Goal: Task Accomplishment & Management: Manage account settings

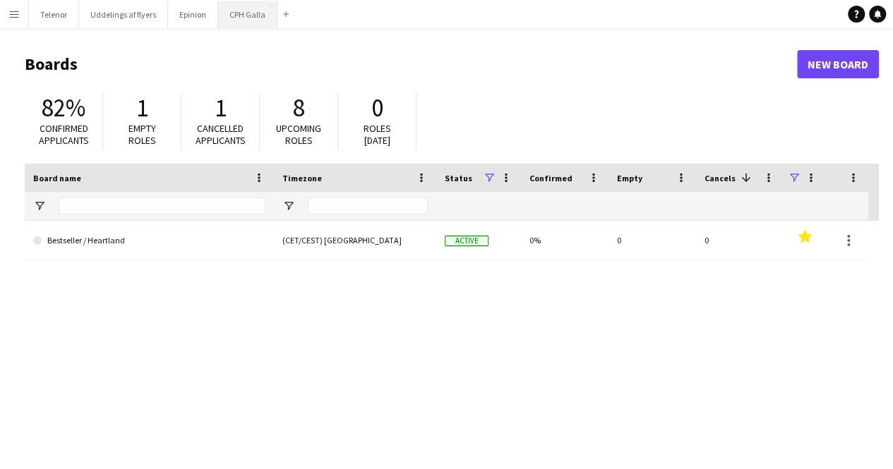
click at [260, 13] on button "CPH Galla Close" at bounding box center [247, 15] width 59 height 28
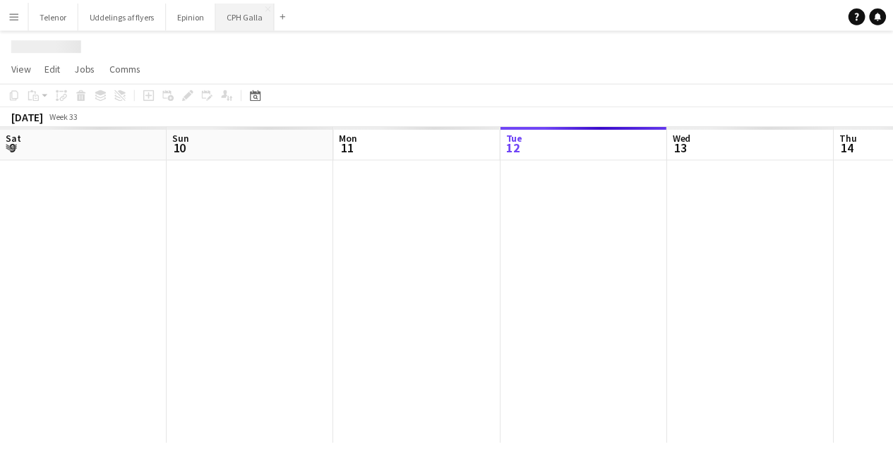
scroll to position [0, 337]
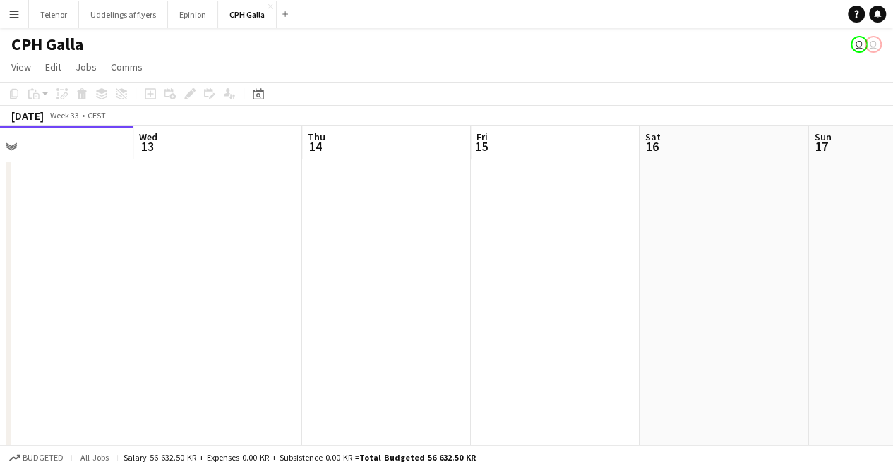
drag, startPoint x: 588, startPoint y: 228, endPoint x: 97, endPoint y: 256, distance: 491.9
click at [134, 258] on app-calendar-viewport "Sat 9 Sun 10 Mon 11 Tue 12 Wed 13 Thu 14 Fri 15 Sat 16 Sun 17 Mon 18 10/10 2 Jo…" at bounding box center [446, 333] width 893 height 414
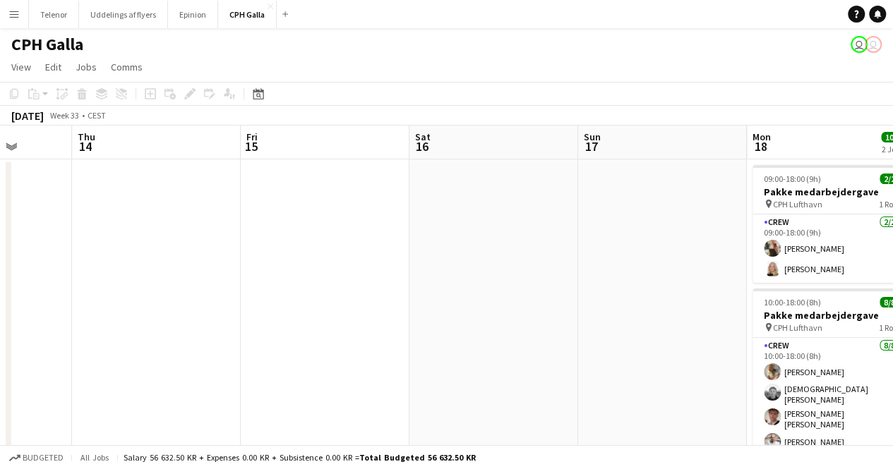
scroll to position [0, 532]
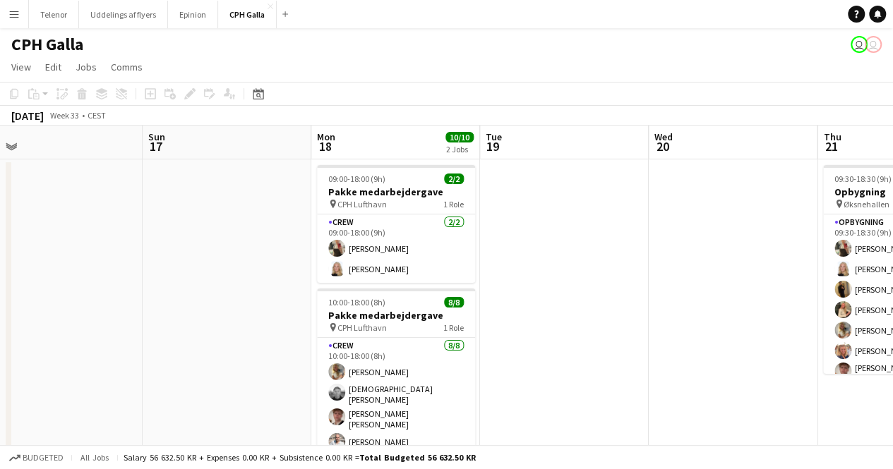
drag, startPoint x: 657, startPoint y: 206, endPoint x: 265, endPoint y: 256, distance: 394.8
click at [265, 256] on app-calendar-viewport "Wed 13 Thu 14 Fri 15 Sat 16 Sun 17 Mon 18 10/10 2 Jobs Tue 19 Wed 20 Thu 21 9/9…" at bounding box center [446, 479] width 893 height 706
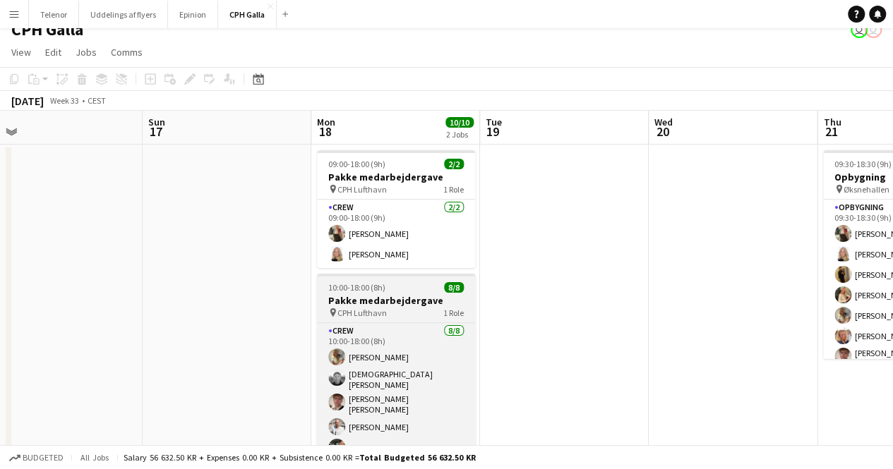
scroll to position [0, 0]
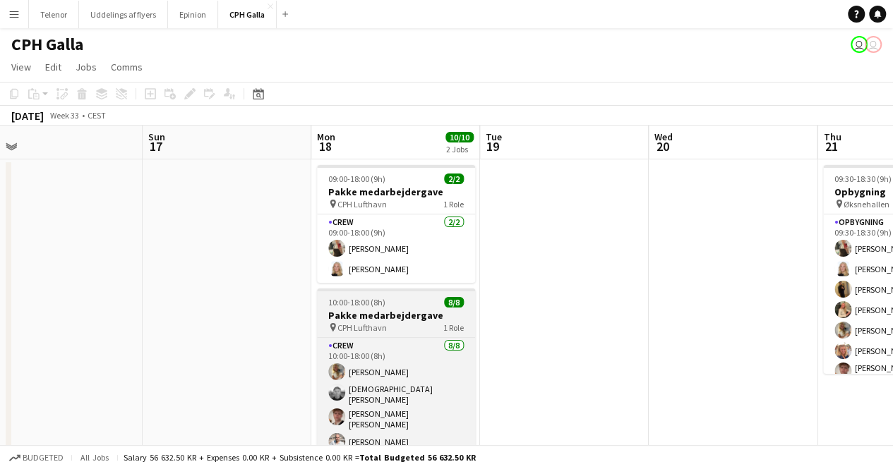
click at [406, 331] on div "pin CPH Lufthavn 1 Role" at bounding box center [396, 327] width 158 height 11
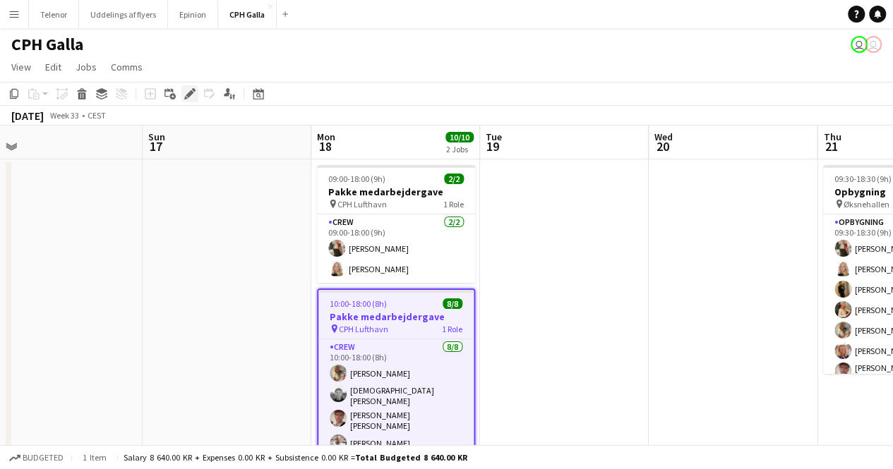
click at [192, 100] on div "Edit" at bounding box center [189, 93] width 17 height 17
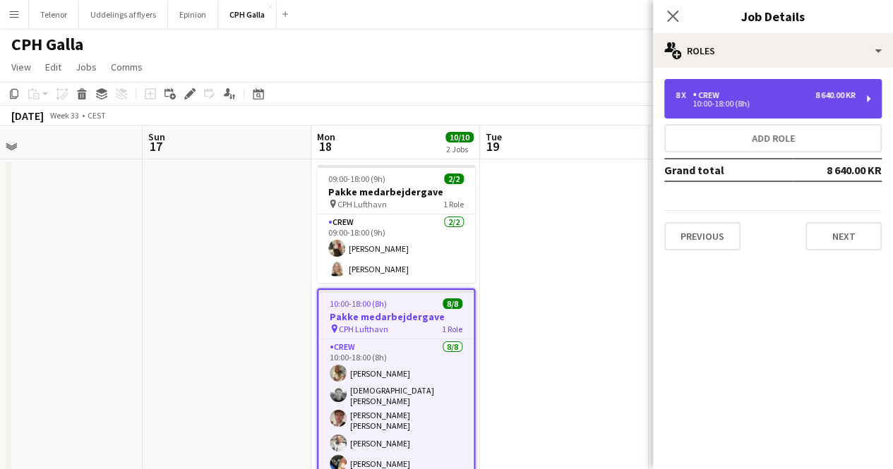
click at [799, 98] on div "8 x Crew 8 640.00 KR" at bounding box center [765, 95] width 180 height 10
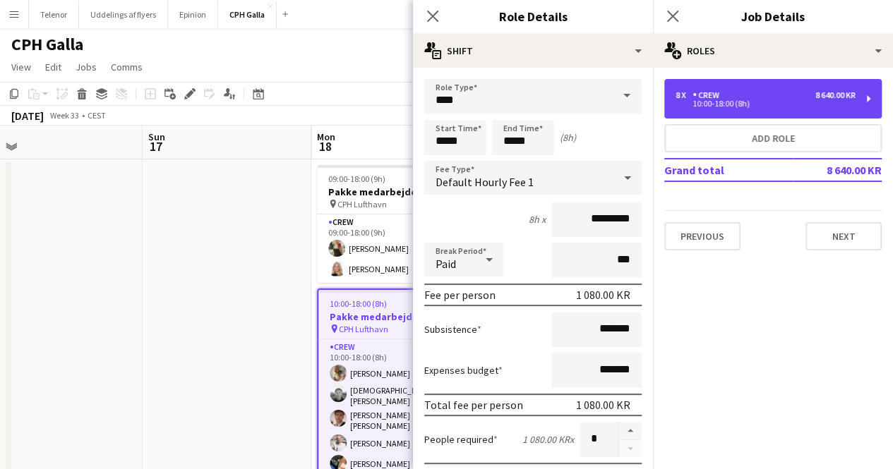
scroll to position [94, 0]
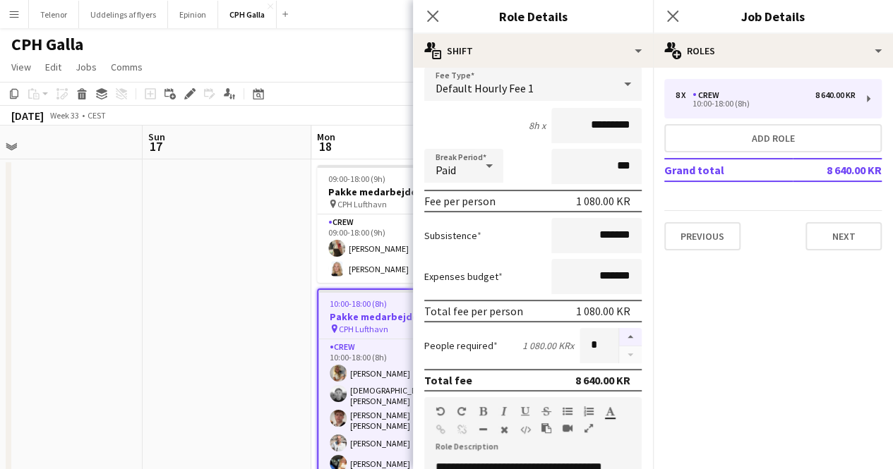
click at [620, 344] on button "button" at bounding box center [630, 337] width 23 height 18
type input "**"
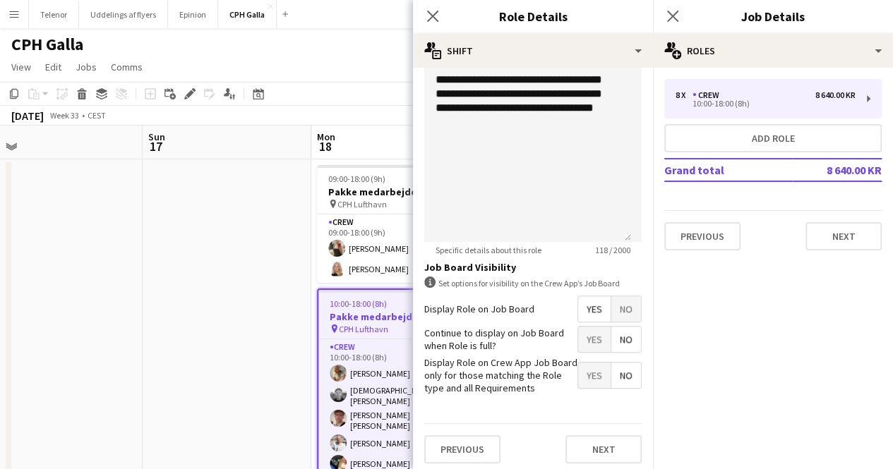
scroll to position [485, 0]
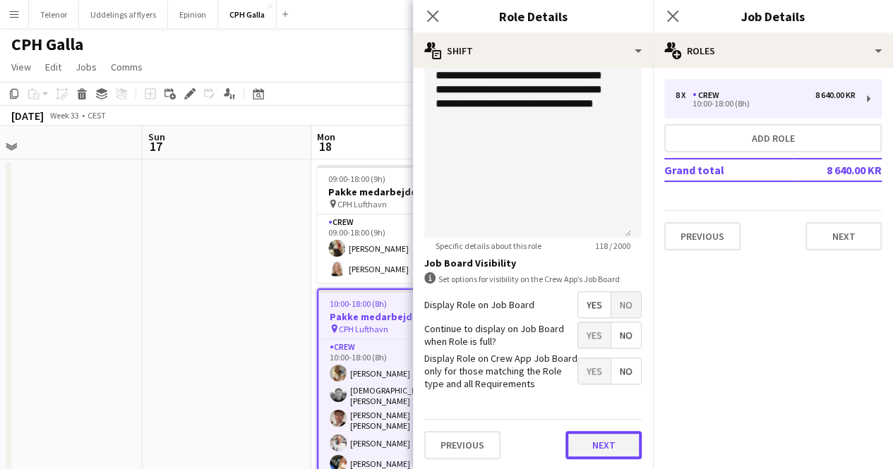
click at [599, 444] on button "Next" at bounding box center [603, 445] width 76 height 28
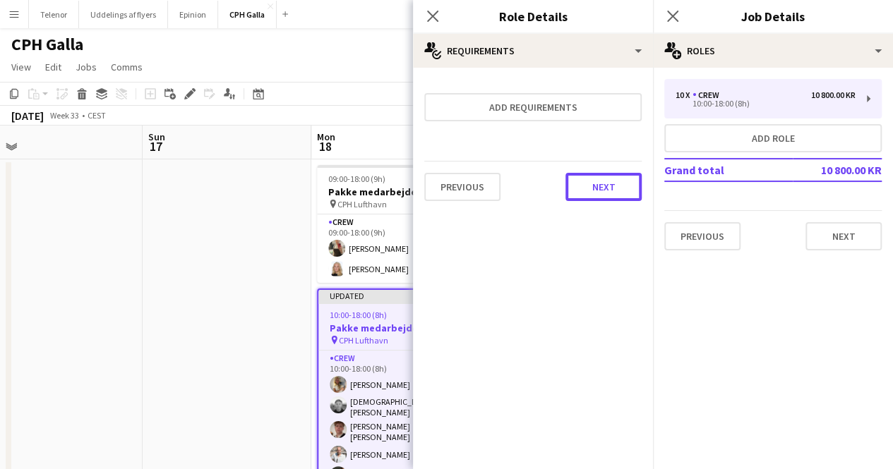
click at [629, 176] on button "Next" at bounding box center [603, 187] width 76 height 28
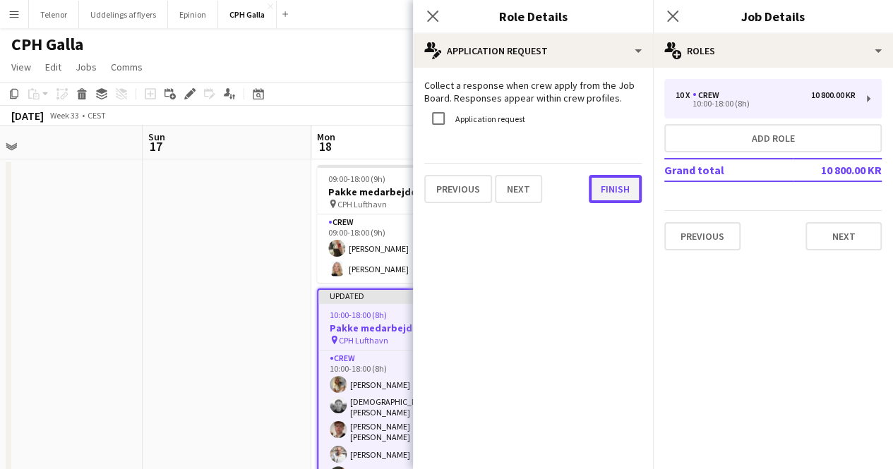
click at [621, 188] on button "Finish" at bounding box center [614, 189] width 53 height 28
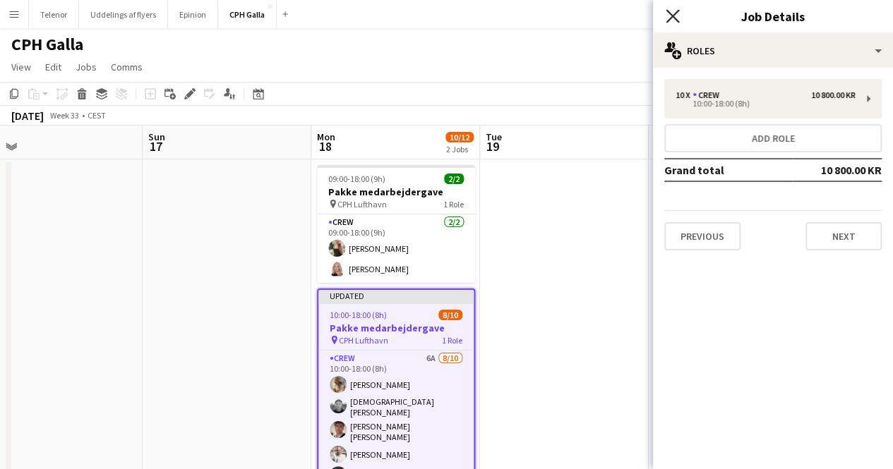
click at [673, 21] on icon "Close pop-in" at bounding box center [671, 15] width 13 height 13
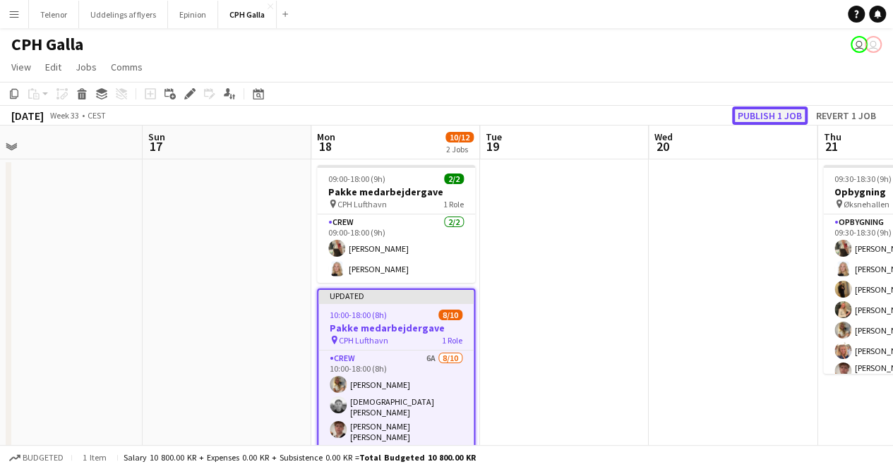
click at [777, 114] on button "Publish 1 job" at bounding box center [769, 116] width 75 height 18
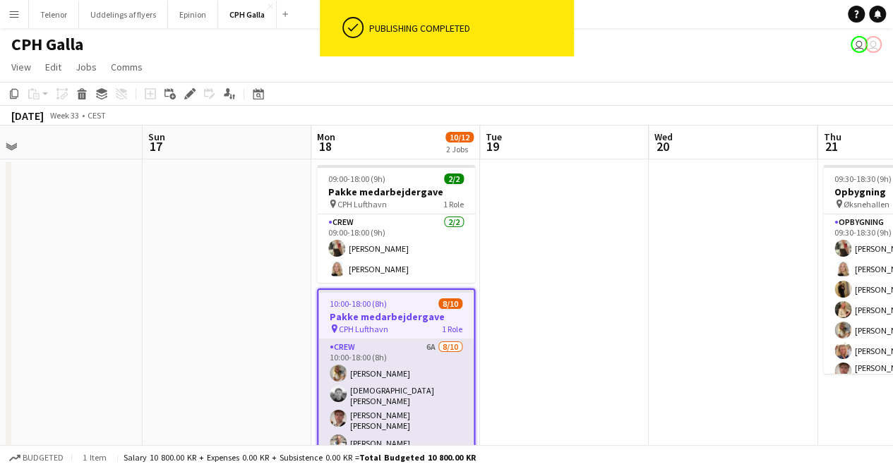
click at [409, 361] on app-card-role "Crew 6A [DATE] 10:00-18:00 (8h) Havana [PERSON_NAME] Stig [PERSON_NAME] [PERSON…" at bounding box center [395, 459] width 155 height 241
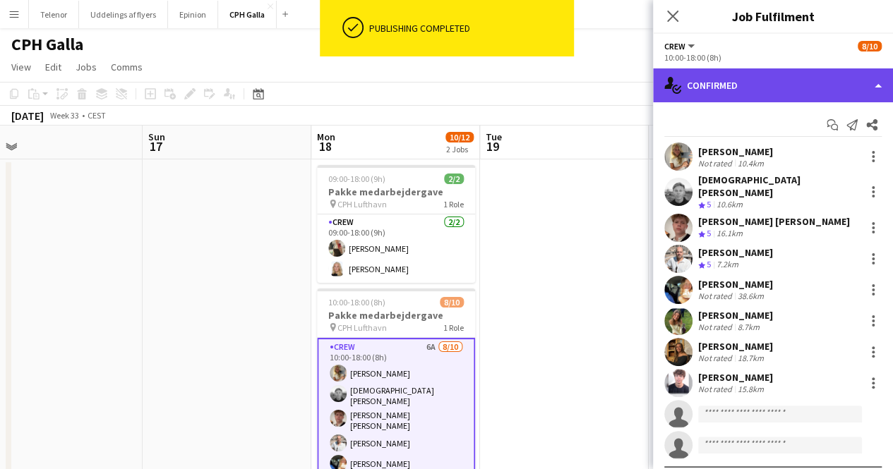
click at [791, 88] on div "single-neutral-actions-check-2 Confirmed" at bounding box center [773, 85] width 240 height 34
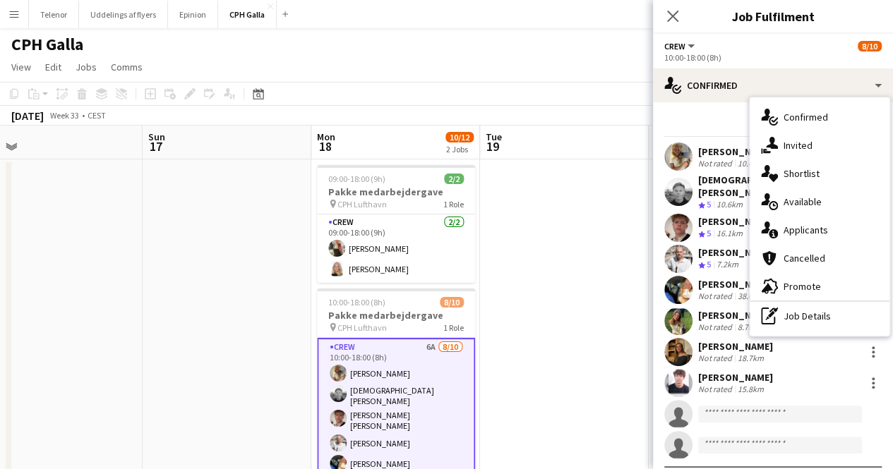
click at [823, 291] on div "advertising-megaphone Promote" at bounding box center [819, 286] width 140 height 28
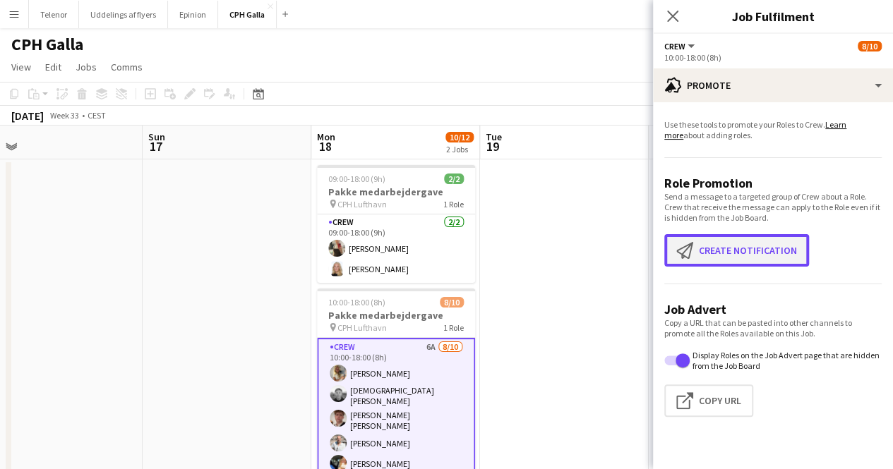
click at [773, 236] on button "Create notification Create notification" at bounding box center [736, 250] width 145 height 32
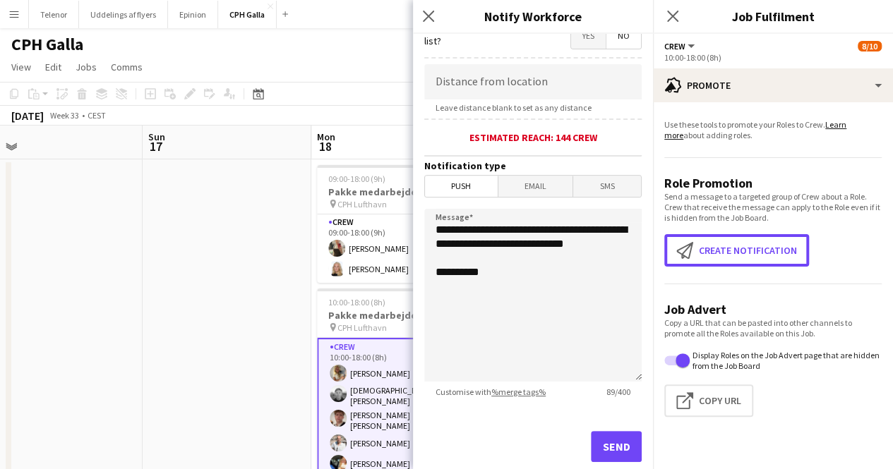
scroll to position [308, 0]
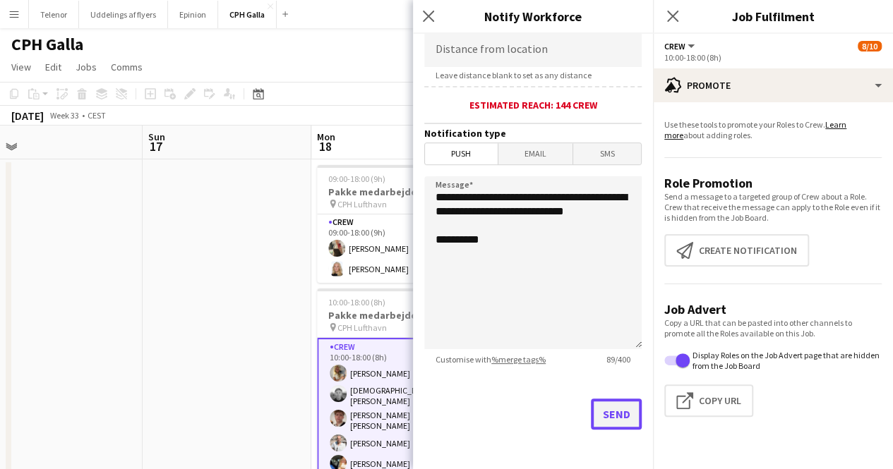
click at [615, 412] on button "Send" at bounding box center [616, 414] width 51 height 31
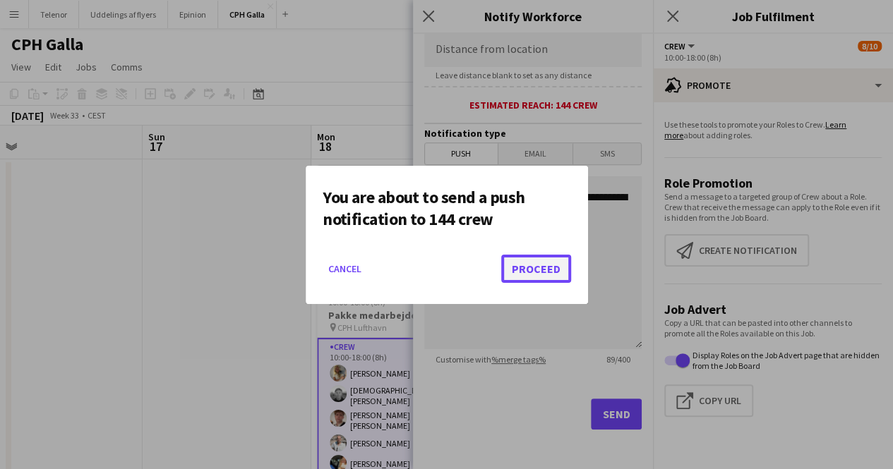
click at [557, 258] on button "Proceed" at bounding box center [536, 269] width 70 height 28
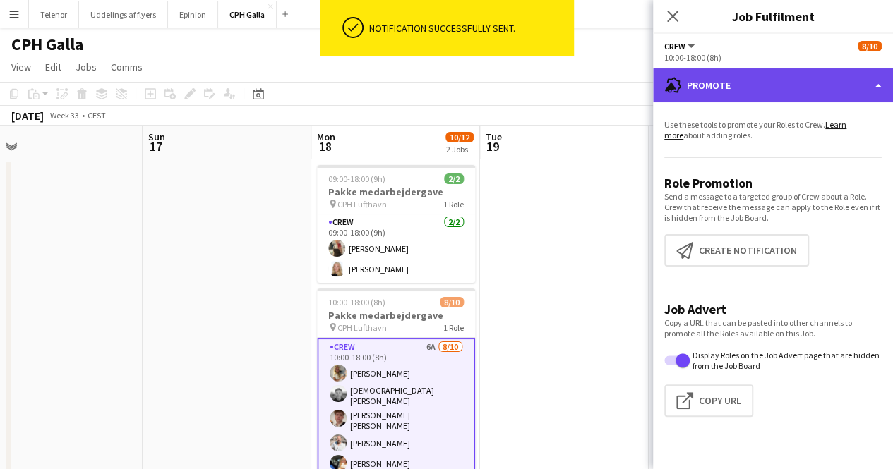
click at [728, 83] on div "advertising-megaphone Promote" at bounding box center [773, 85] width 240 height 34
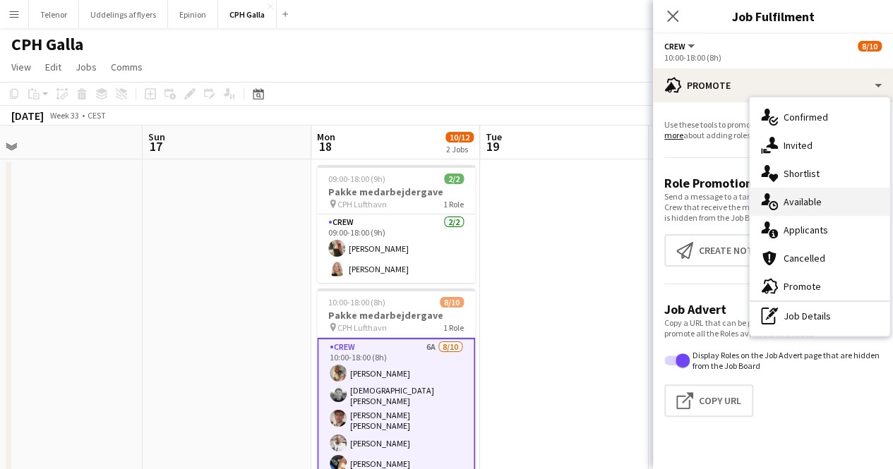
click at [821, 207] on div "single-neutral-actions-upload Available" at bounding box center [819, 202] width 140 height 28
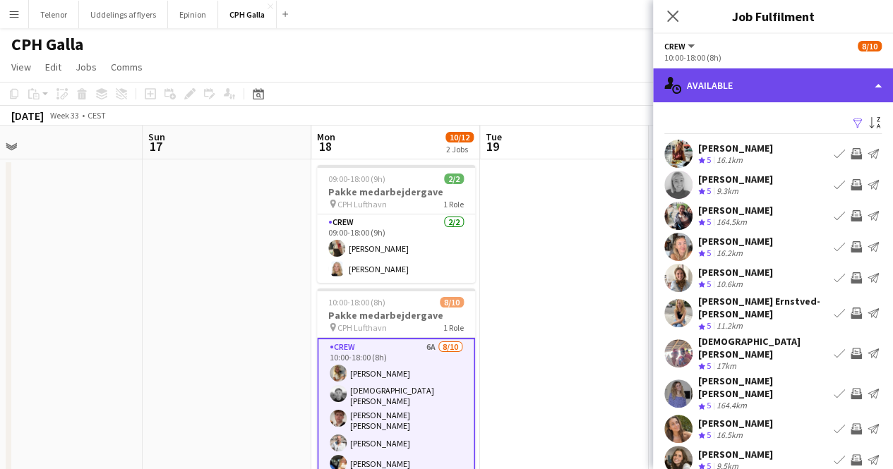
click at [797, 84] on div "single-neutral-actions-upload Available" at bounding box center [773, 85] width 240 height 34
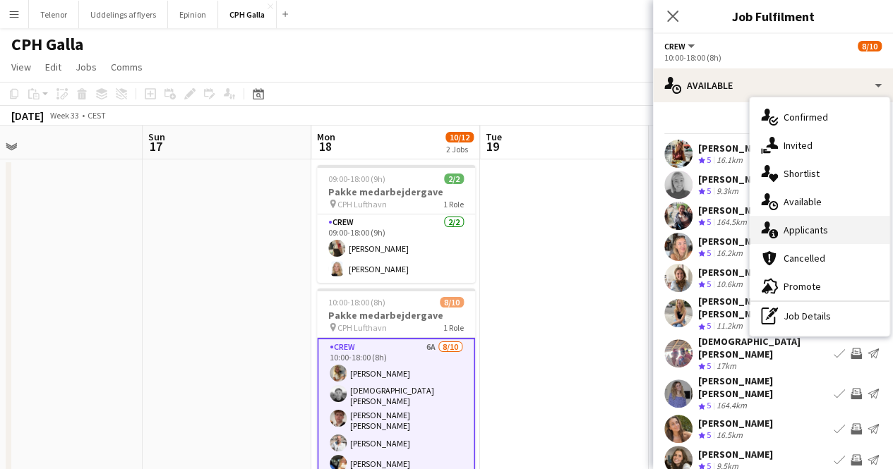
click at [819, 236] on div "single-neutral-actions-information Applicants" at bounding box center [819, 230] width 140 height 28
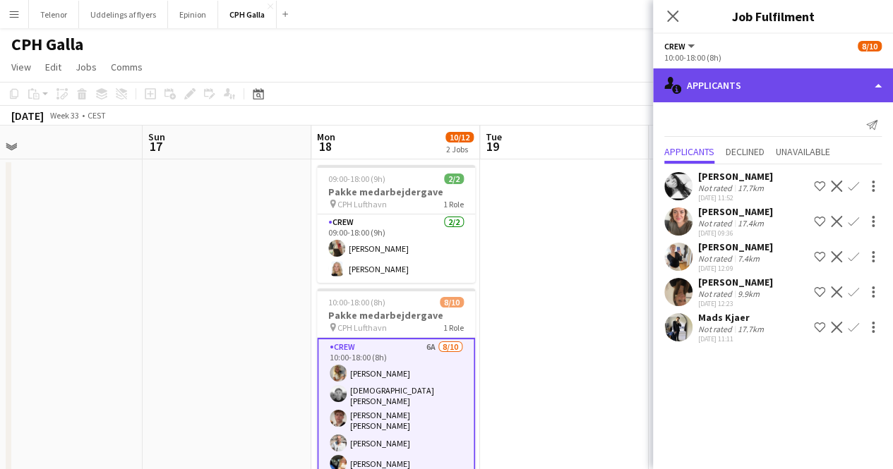
click at [756, 72] on div "single-neutral-actions-information Applicants" at bounding box center [773, 85] width 240 height 34
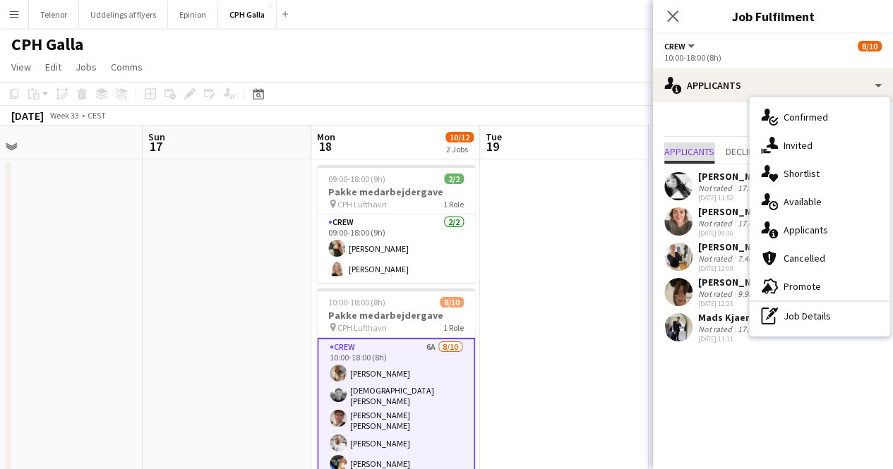
click at [706, 143] on span "Applicants" at bounding box center [689, 153] width 50 height 21
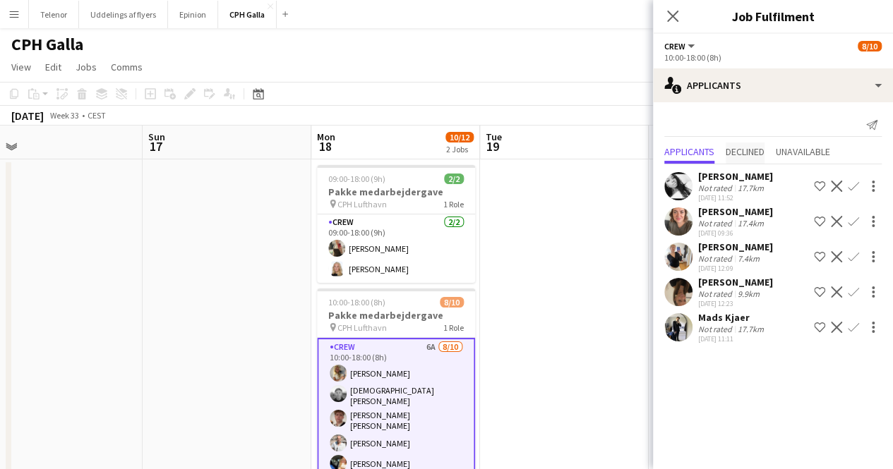
click at [757, 148] on span "Declined" at bounding box center [744, 152] width 39 height 10
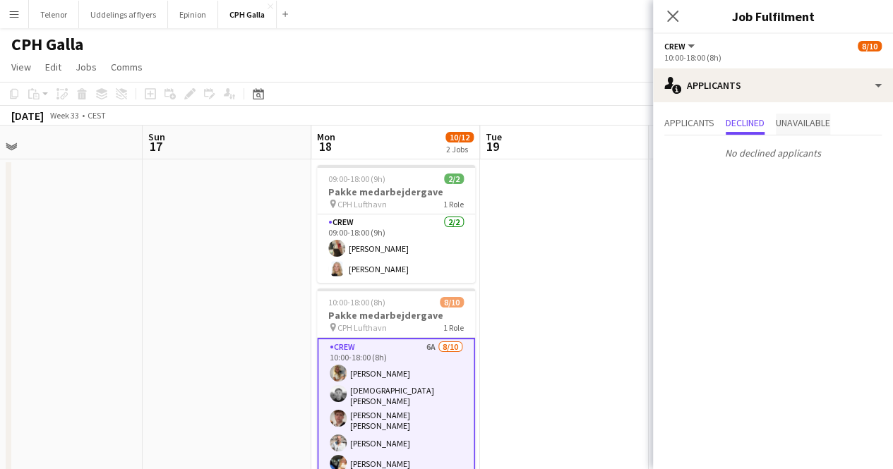
click at [830, 123] on span "Unavailable" at bounding box center [802, 123] width 54 height 10
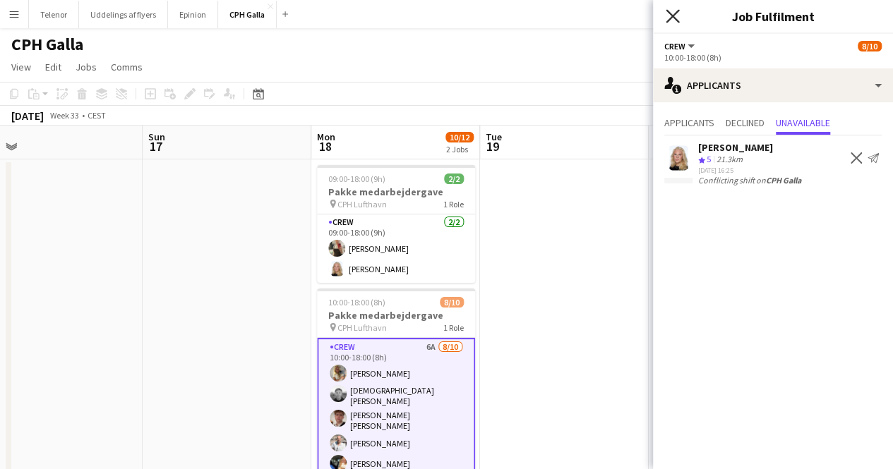
click at [675, 18] on icon at bounding box center [671, 15] width 13 height 13
